Goal: Navigation & Orientation: Find specific page/section

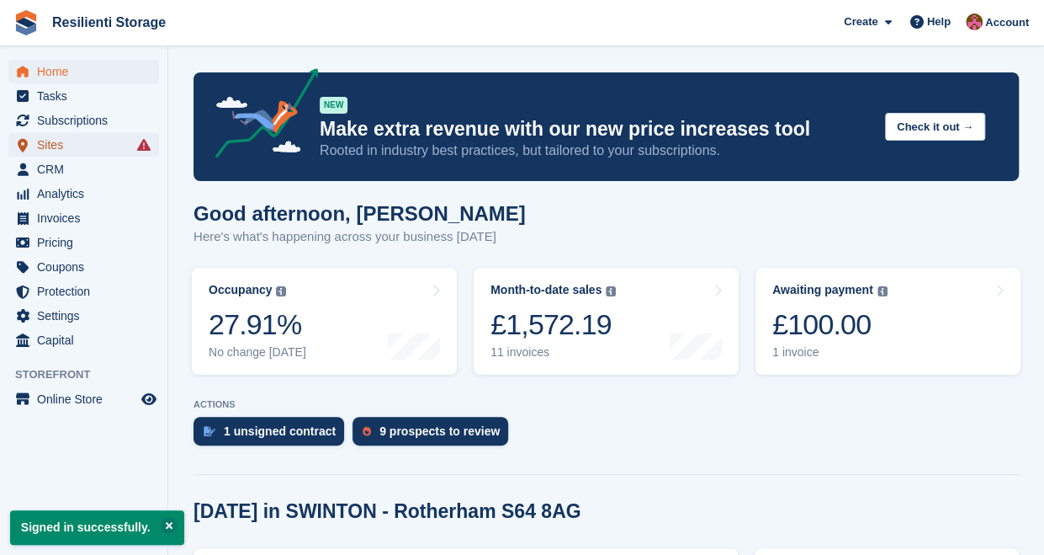
click at [50, 147] on span "Sites" at bounding box center [87, 145] width 101 height 24
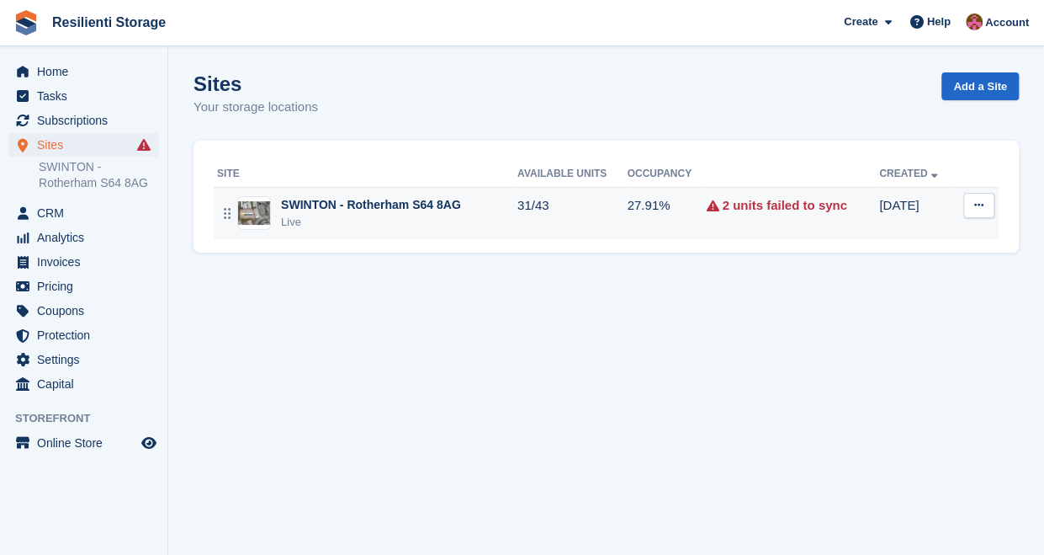
click at [266, 216] on img at bounding box center [254, 213] width 32 height 24
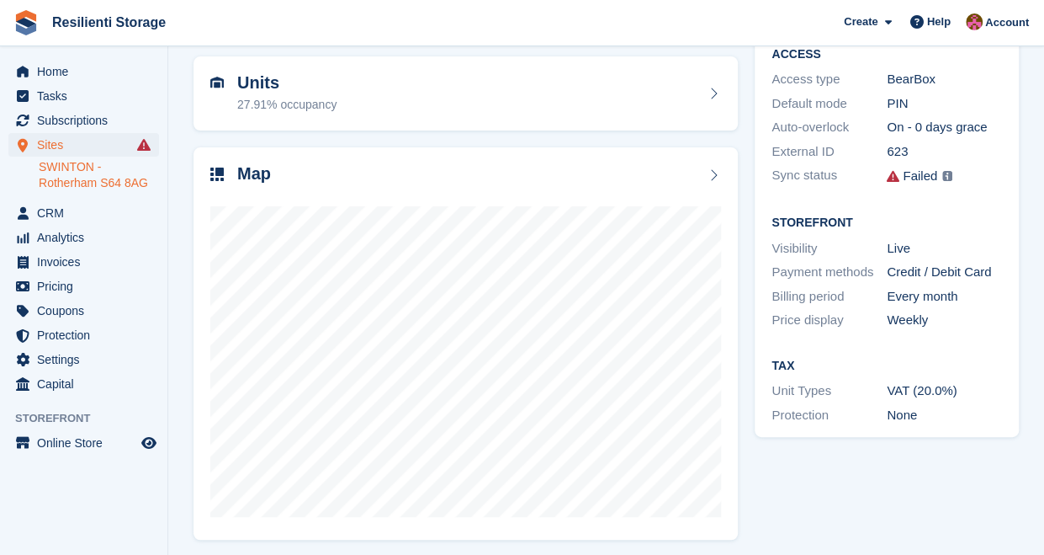
scroll to position [162, 0]
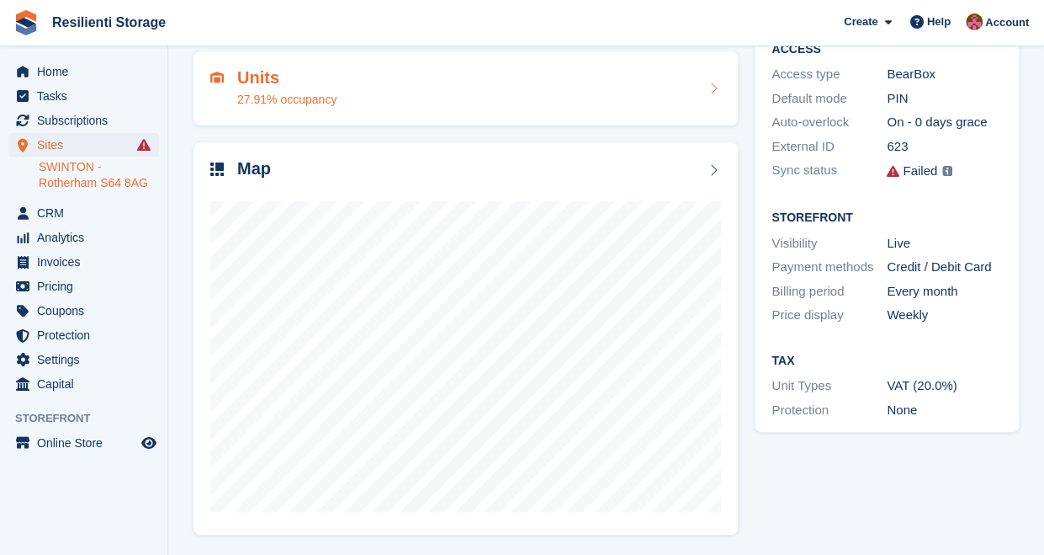
click at [250, 81] on h2 "Units" at bounding box center [286, 77] width 99 height 19
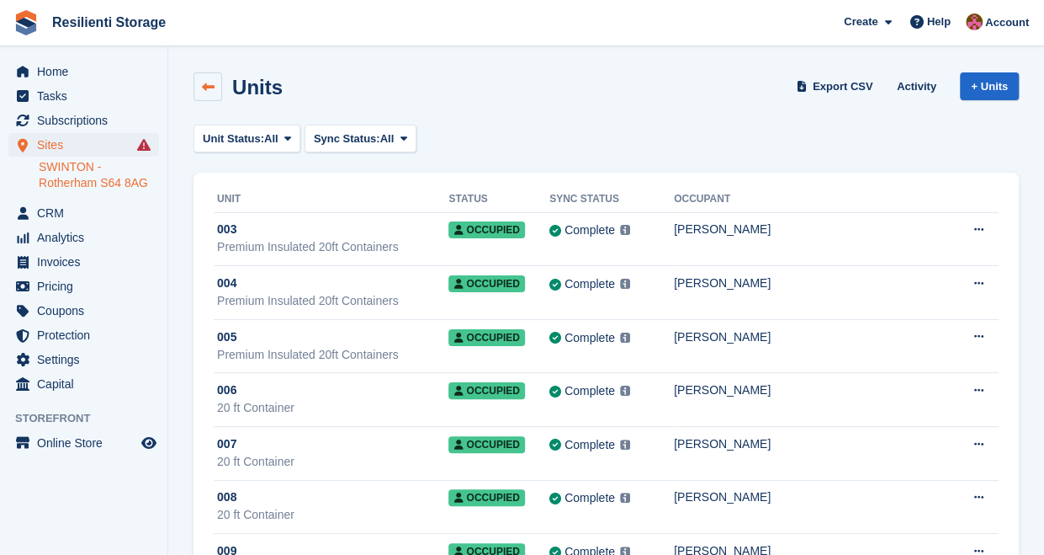
click at [202, 92] on icon at bounding box center [208, 87] width 13 height 13
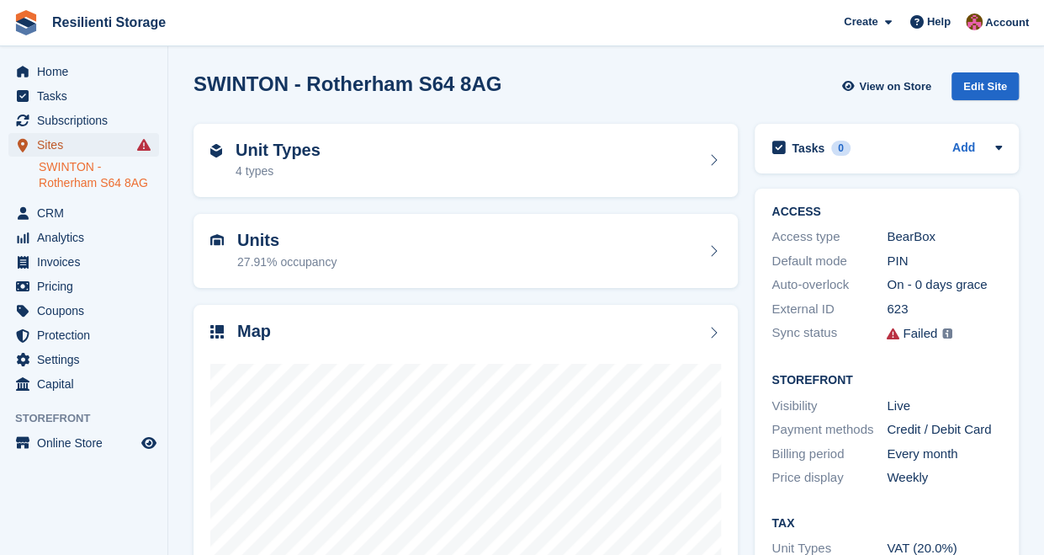
click at [54, 151] on span "Sites" at bounding box center [87, 145] width 101 height 24
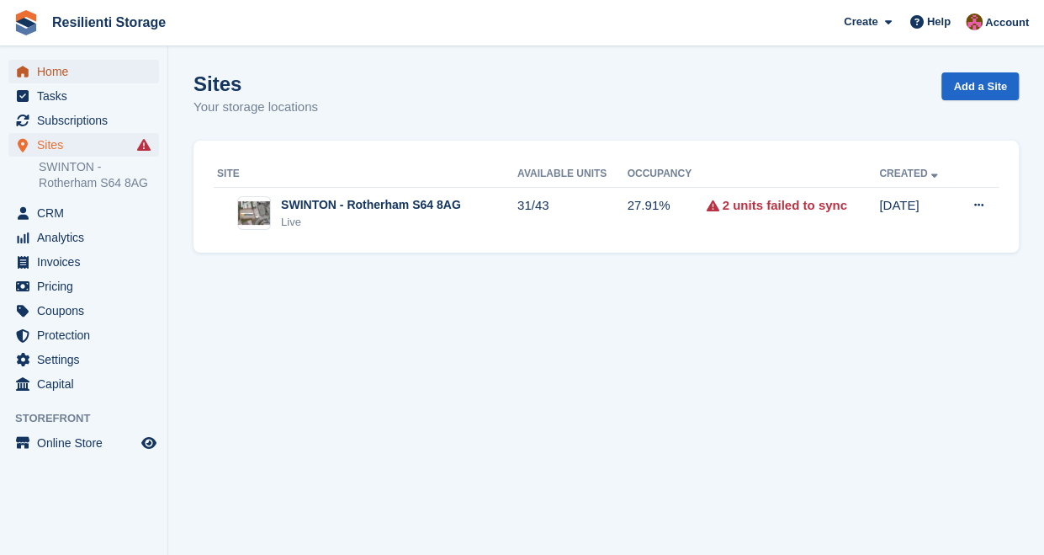
click at [65, 66] on span "Home" at bounding box center [87, 72] width 101 height 24
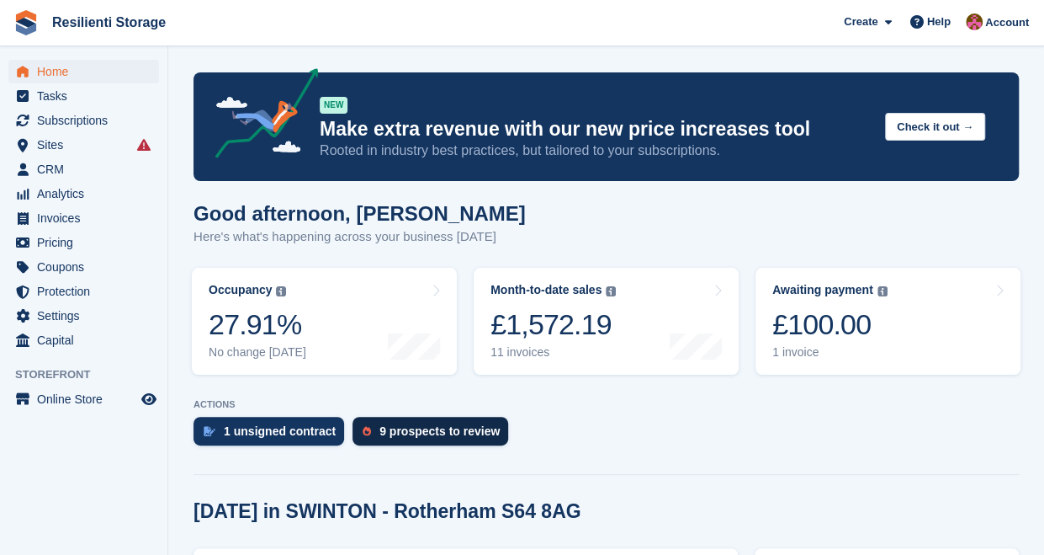
click at [431, 433] on div "9 prospects to review" at bounding box center [440, 430] width 120 height 13
